Goal: Task Accomplishment & Management: Use online tool/utility

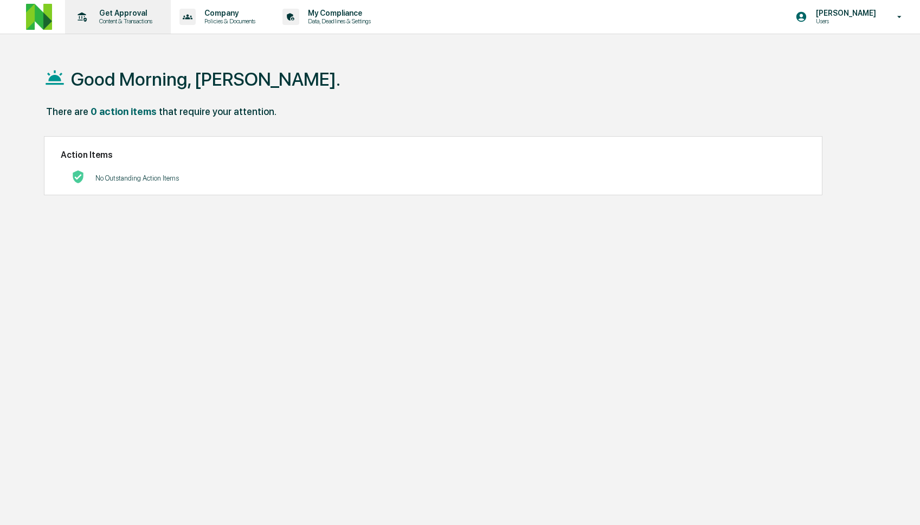
click at [125, 2] on div "Get Approval Content & Transactions" at bounding box center [116, 17] width 95 height 34
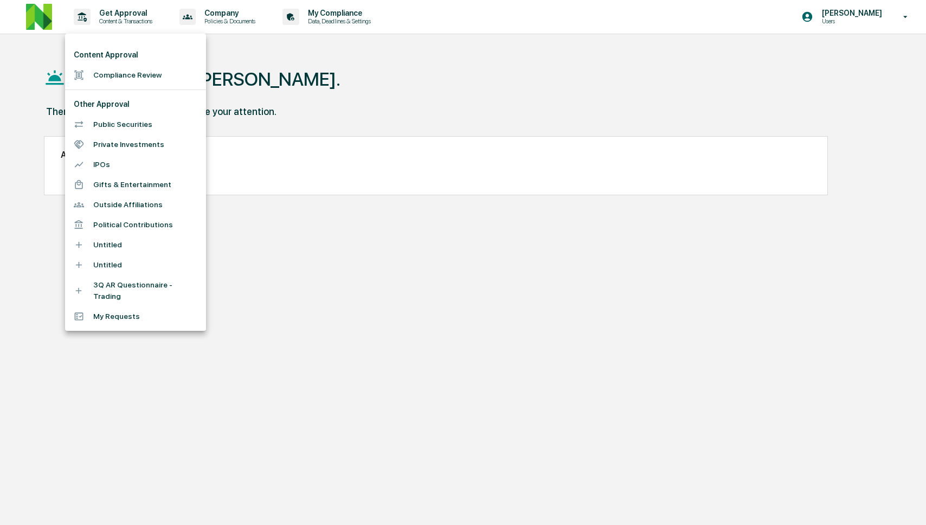
click at [141, 72] on li "Compliance Review" at bounding box center [135, 75] width 141 height 20
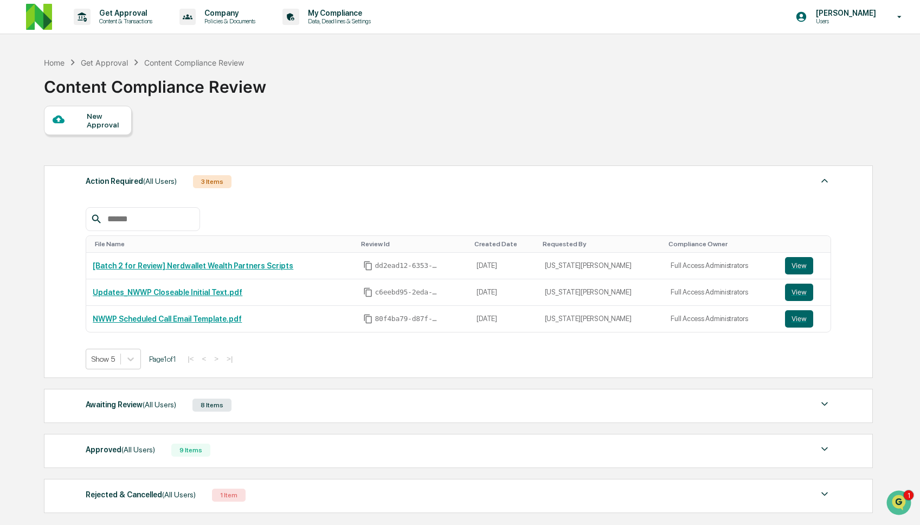
click at [312, 415] on div "Awaiting Review (All Users) 8 Items File Name Review Id Created Date Requested …" at bounding box center [458, 406] width 829 height 34
click at [315, 403] on div "Awaiting Review (All Users) 8 Items" at bounding box center [458, 404] width 745 height 15
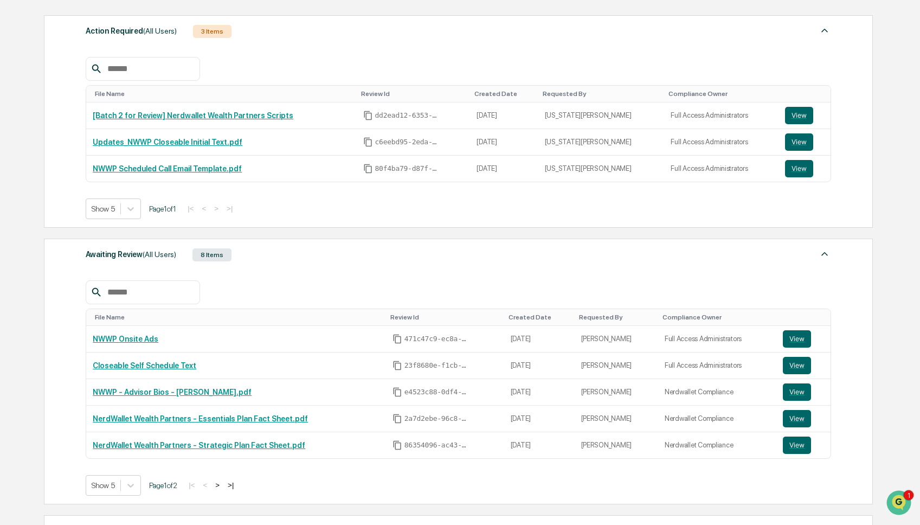
scroll to position [312, 0]
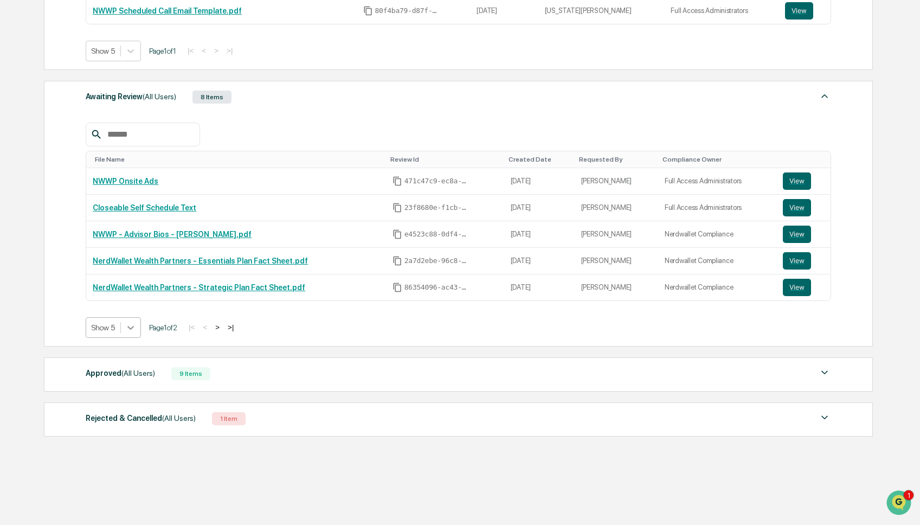
click at [130, 325] on icon at bounding box center [130, 327] width 11 height 11
click at [131, 376] on div "Show 10" at bounding box center [114, 373] width 57 height 17
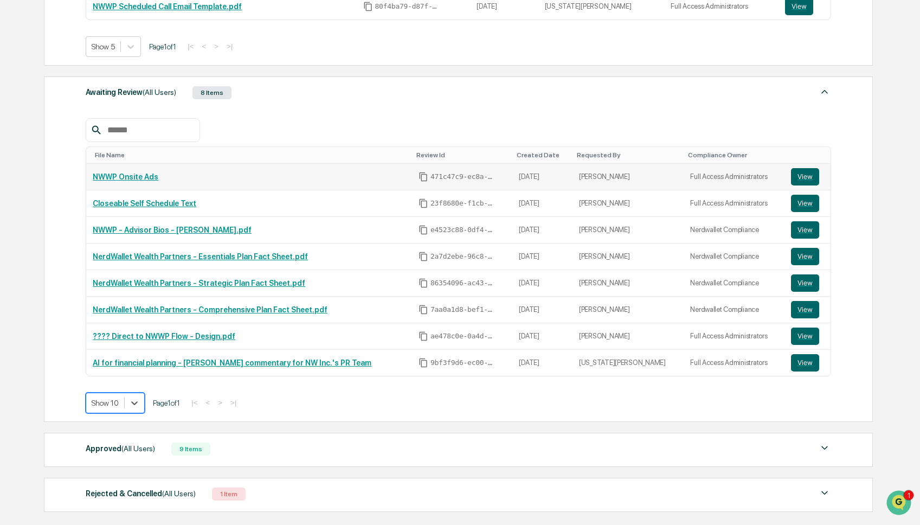
click at [138, 180] on link "NWWP Onsite Ads" at bounding box center [126, 176] width 66 height 9
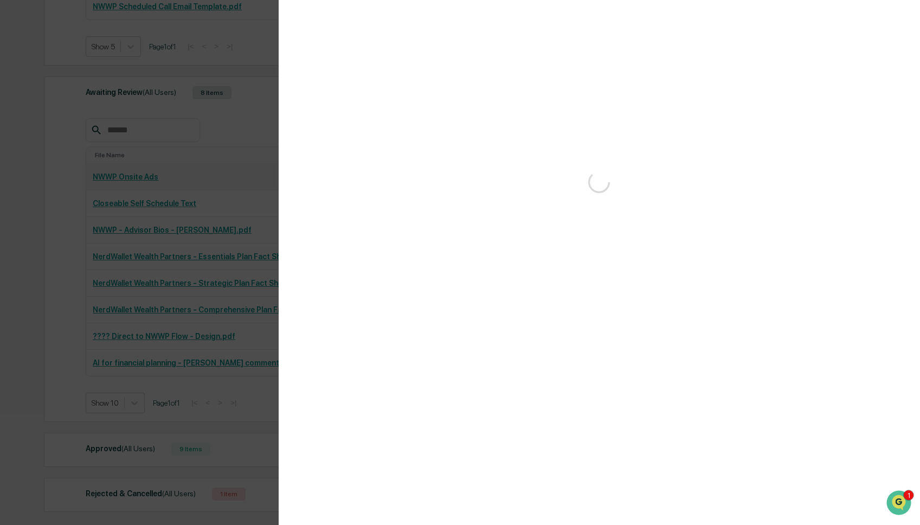
click at [138, 180] on div "Version History" at bounding box center [460, 262] width 920 height 525
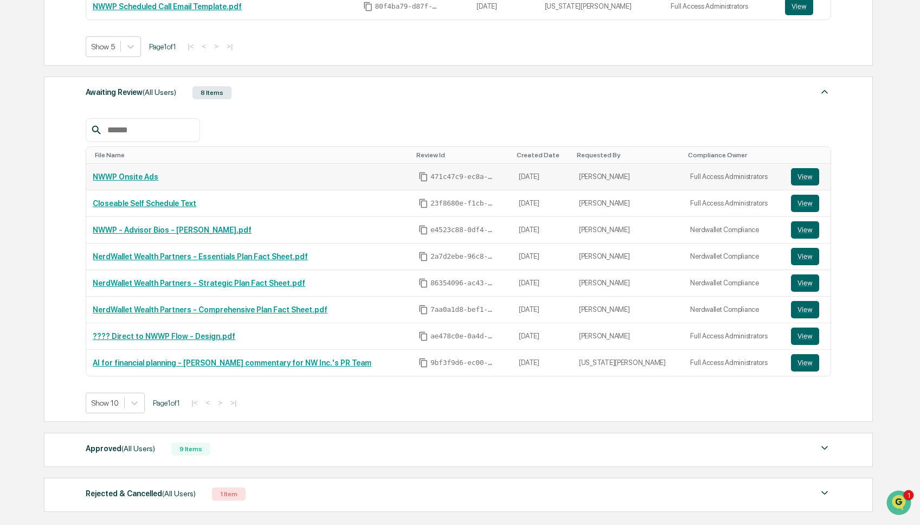
click at [139, 180] on link "NWWP Onsite Ads" at bounding box center [126, 176] width 66 height 9
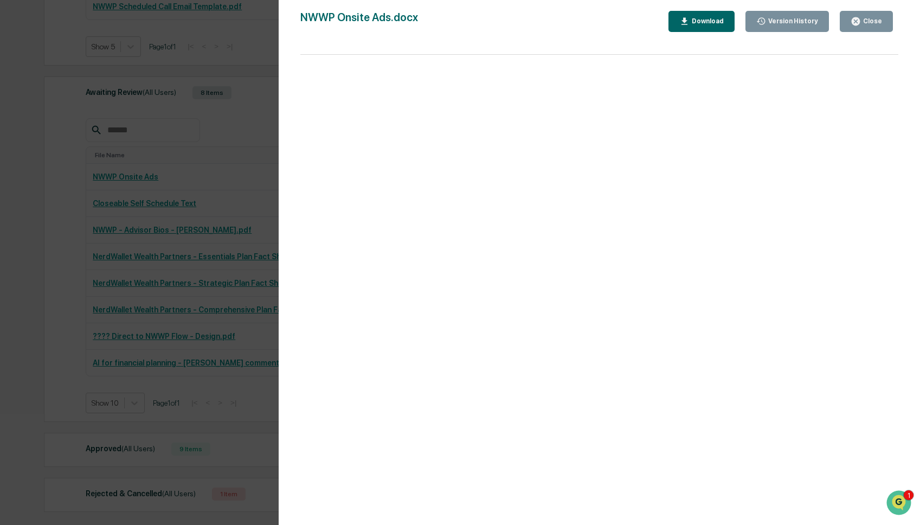
click at [274, 168] on div "Version History 09/05/2025, 09:15 PM Rachel Carlisle NWWP Onsite Ads.docx Close…" at bounding box center [460, 262] width 920 height 525
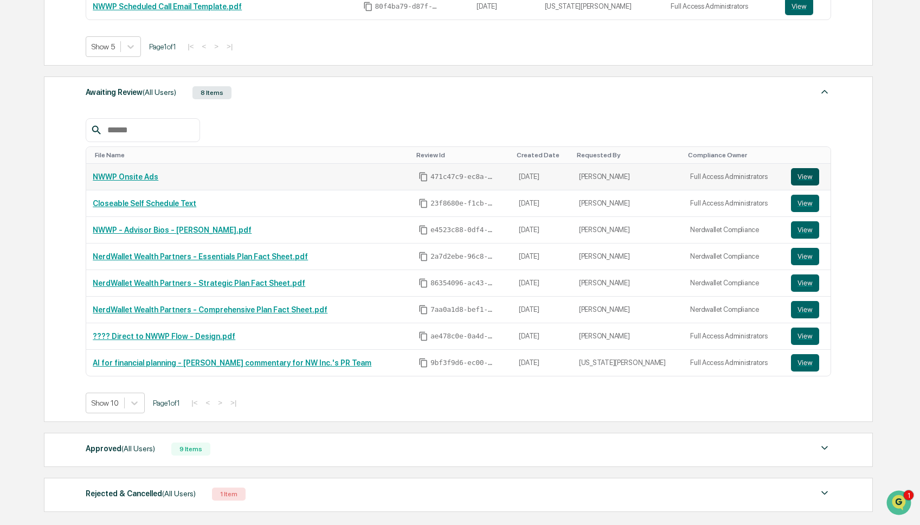
click at [803, 179] on button "View" at bounding box center [805, 176] width 28 height 17
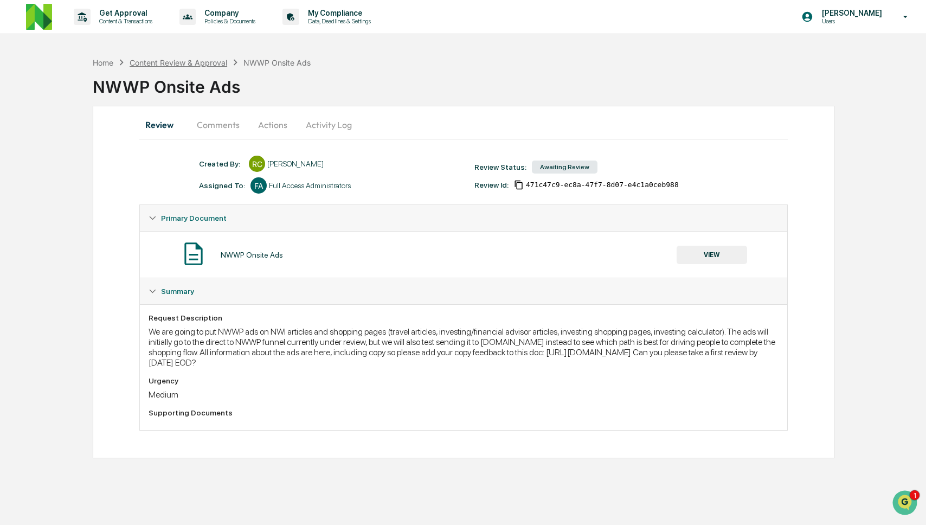
click at [181, 63] on div "Content Review & Approval" at bounding box center [179, 62] width 98 height 9
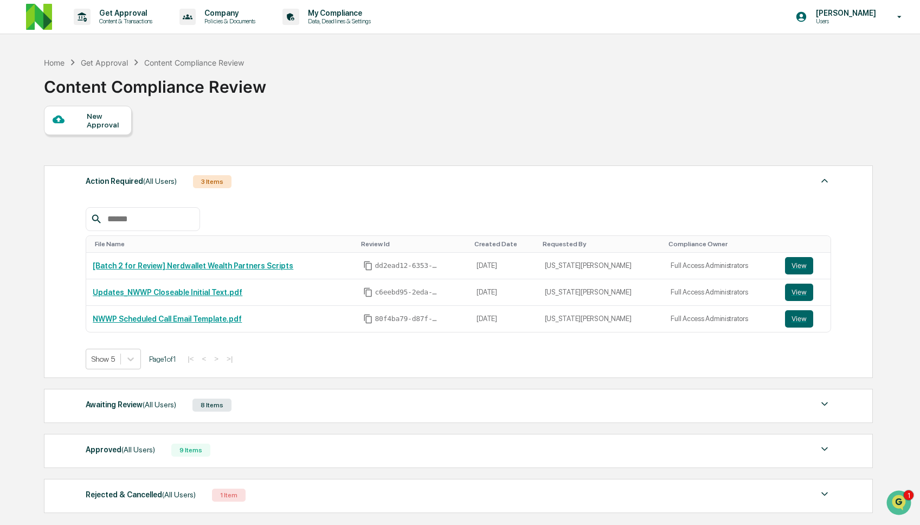
click at [257, 415] on div "Awaiting Review (All Users) 8 Items File Name Review Id Created Date Requested …" at bounding box center [458, 406] width 829 height 34
click at [264, 398] on div "Awaiting Review (All Users) 8 Items File Name Review Id Created Date Requested …" at bounding box center [458, 406] width 829 height 34
click at [264, 402] on div "Awaiting Review (All Users) 8 Items" at bounding box center [458, 404] width 745 height 15
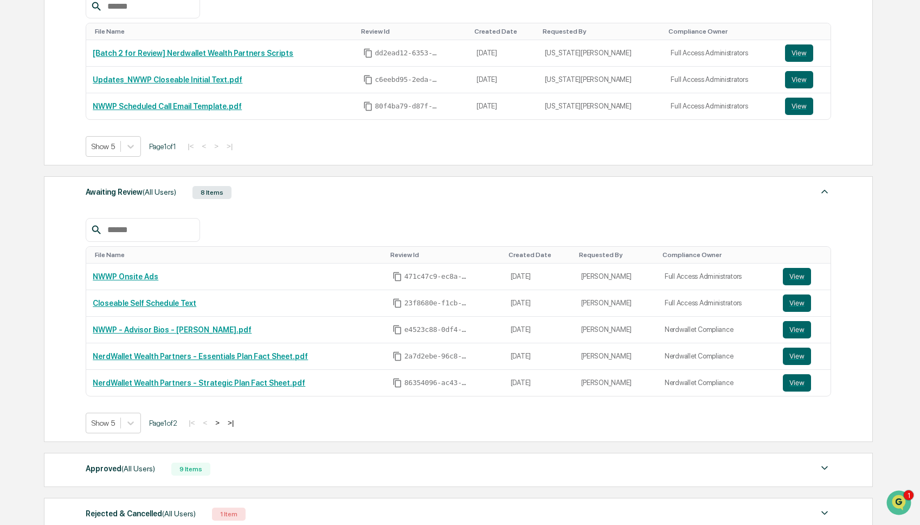
scroll to position [218, 0]
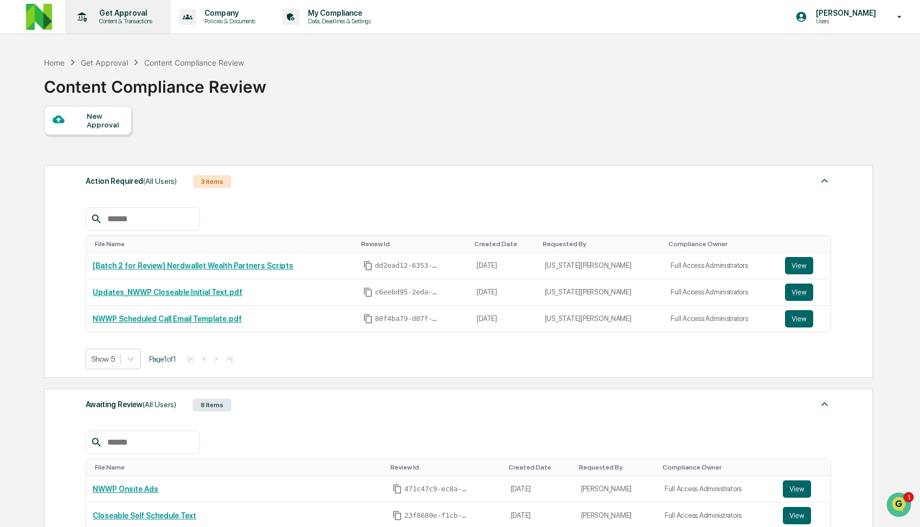
click at [105, 19] on p "Content & Transactions" at bounding box center [124, 21] width 67 height 8
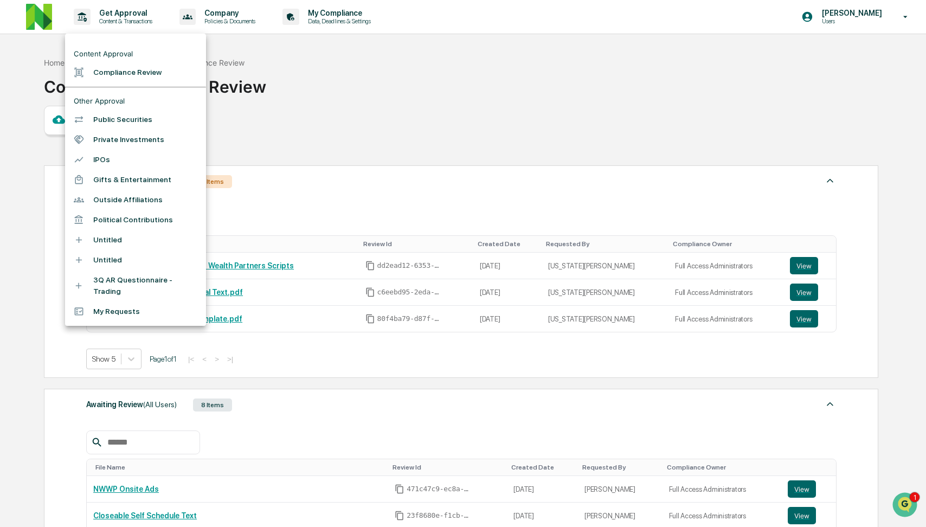
click at [128, 71] on li "Compliance Review" at bounding box center [135, 72] width 141 height 20
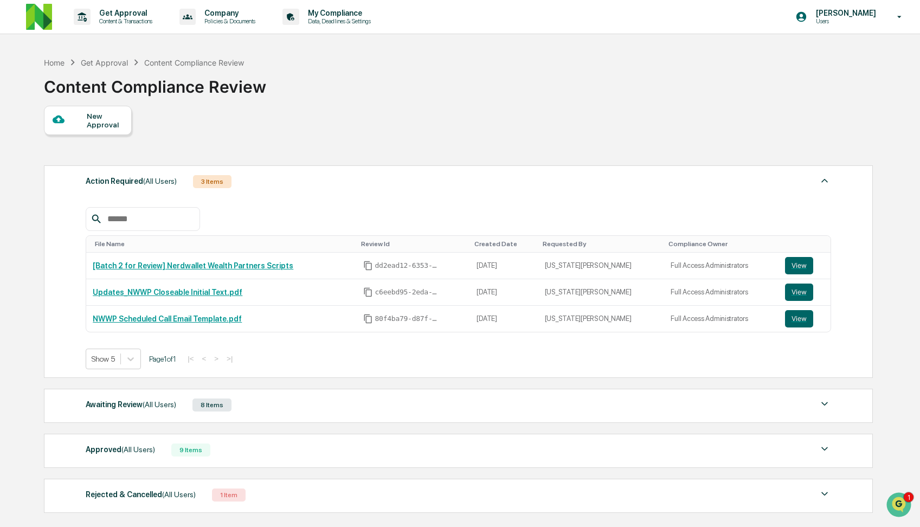
scroll to position [74, 0]
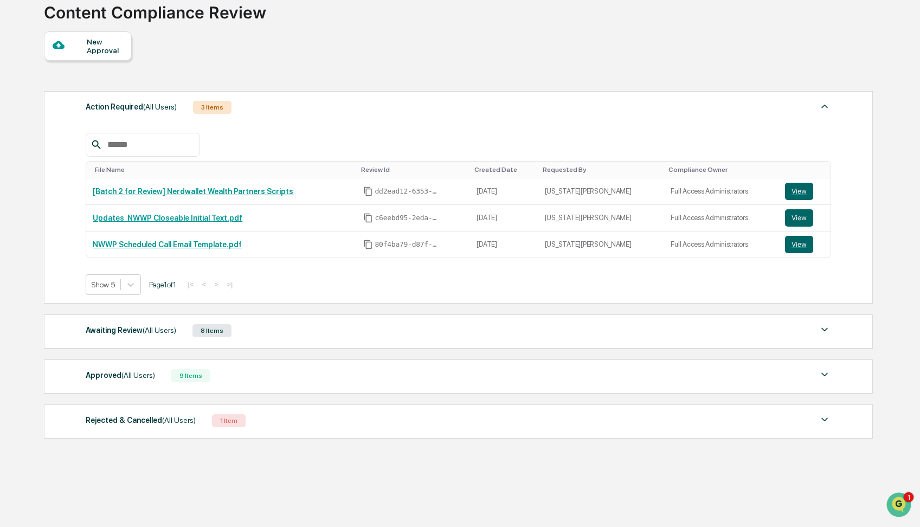
click at [231, 332] on div "8 Items" at bounding box center [211, 330] width 39 height 13
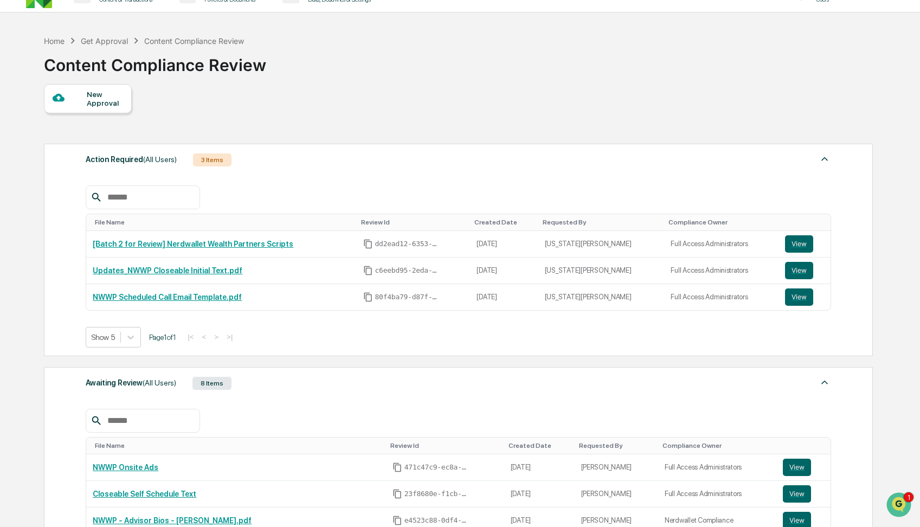
scroll to position [21, 0]
